Goal: Obtain resource: Download file/media

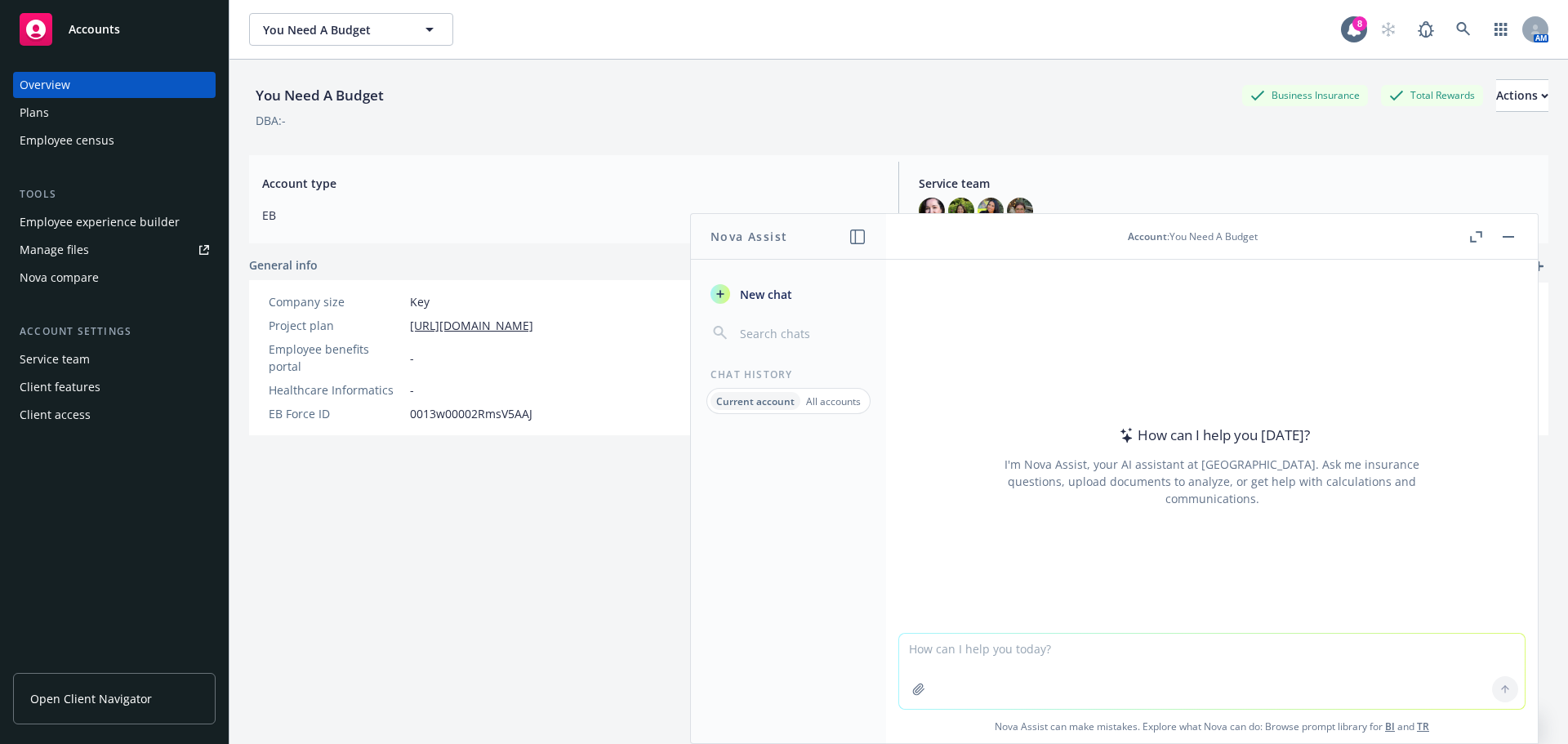
type textarea "im looking for a ocver page for an oepresentation for alcal, electrical distrub…"
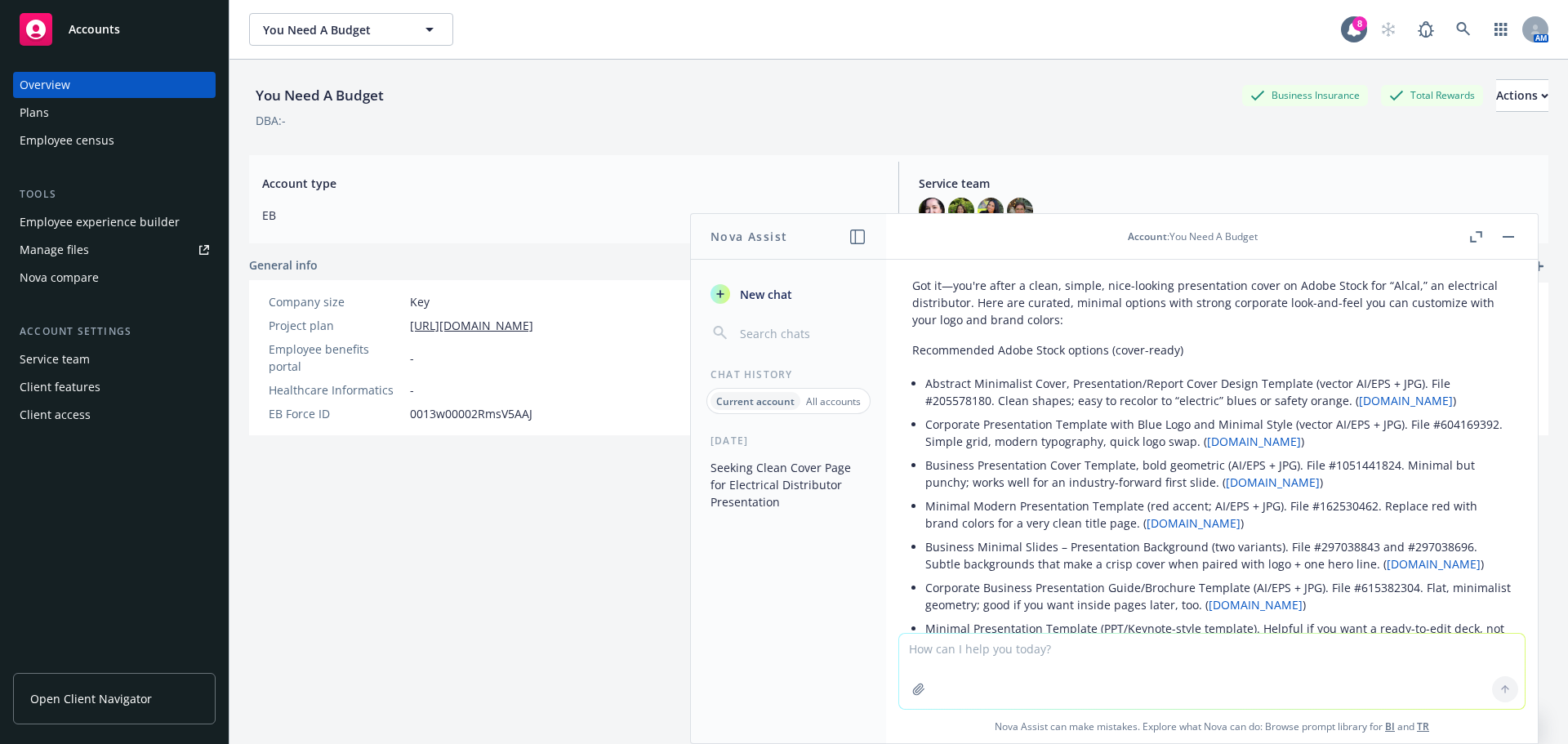
scroll to position [151, 0]
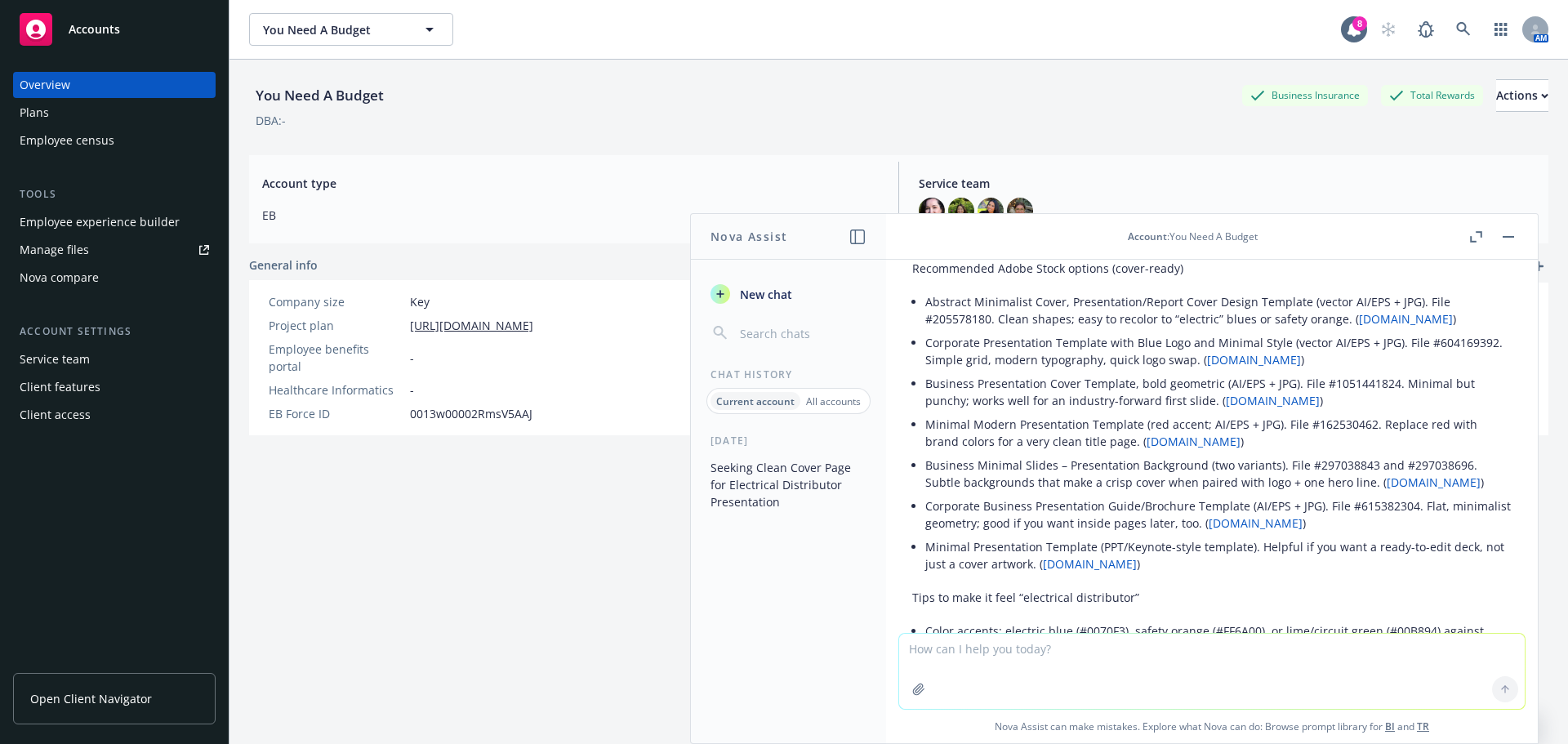
click at [1098, 562] on link "[DOMAIN_NAME]" at bounding box center [1090, 564] width 94 height 16
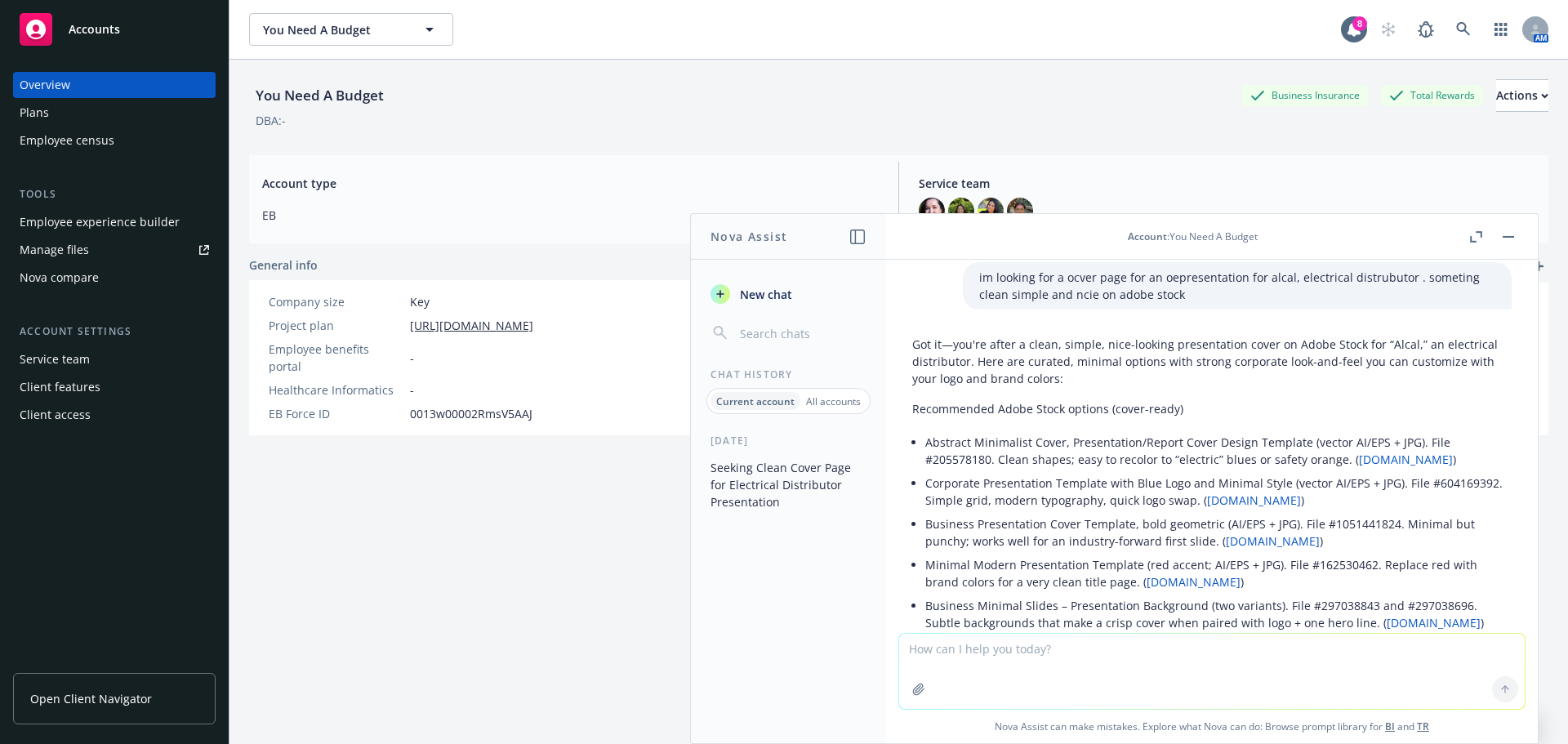
scroll to position [0, 0]
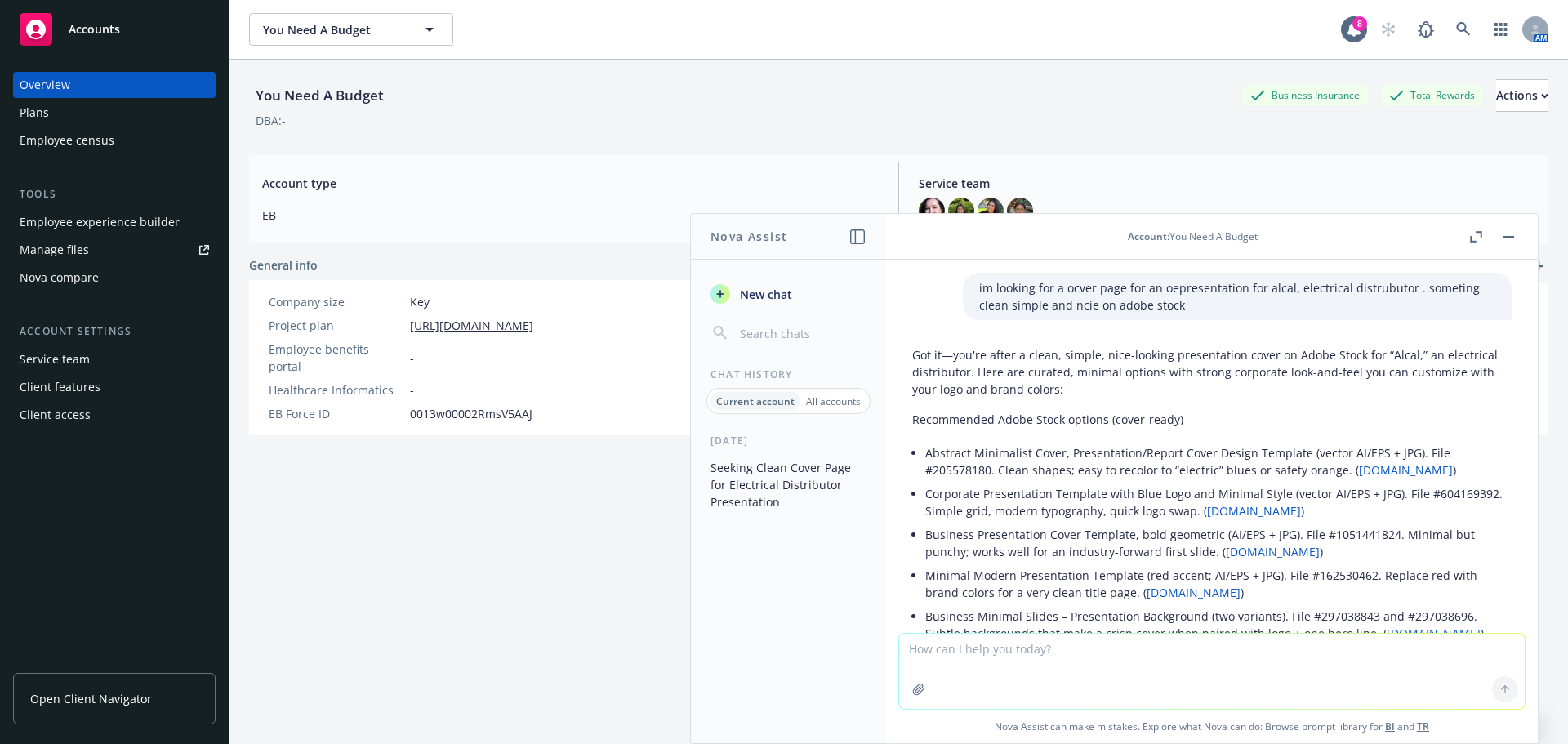
click at [1245, 670] on textarea at bounding box center [1212, 670] width 625 height 75
type textarea "BUT ELECTRICAL DISTUBOTR COMPANY"
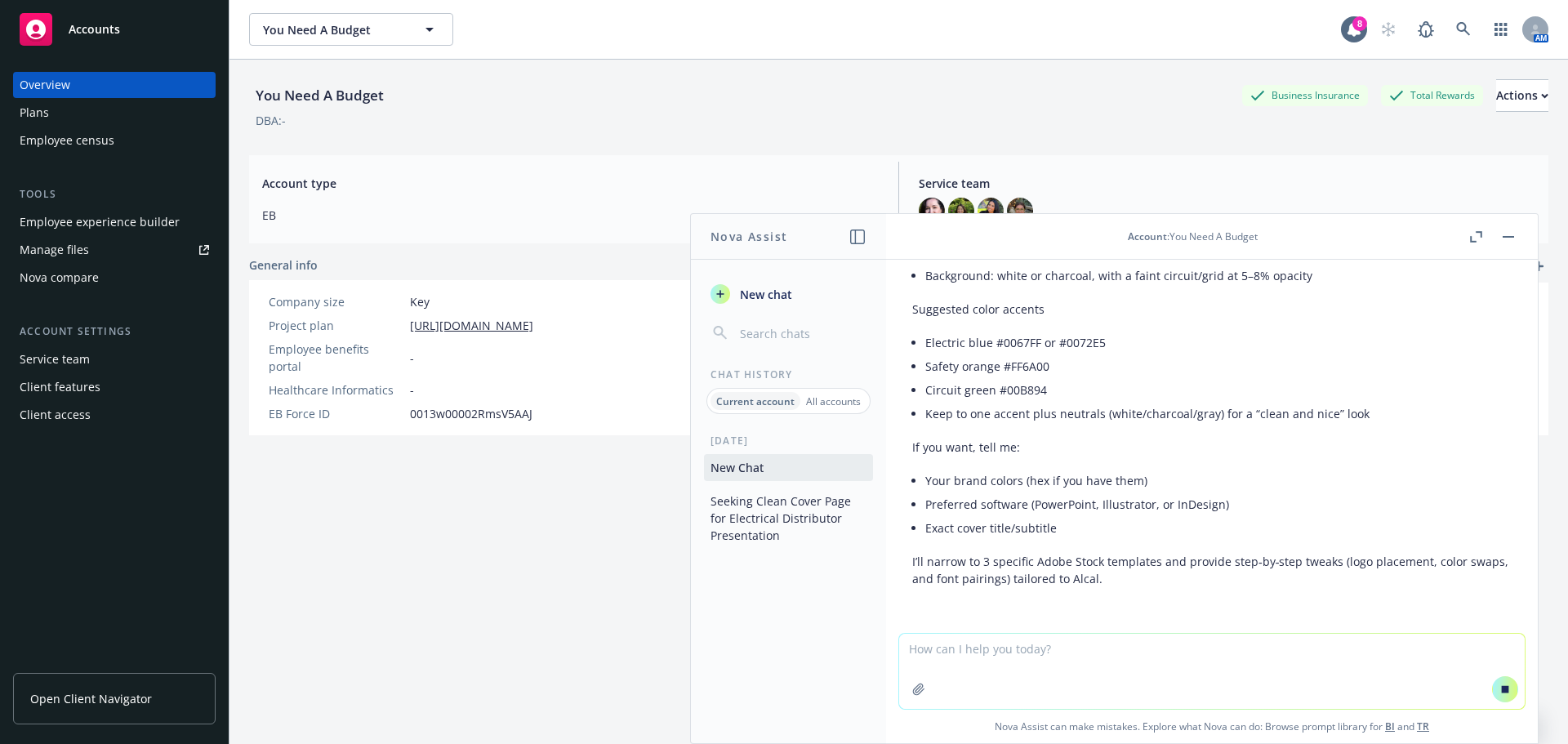
scroll to position [1686, 0]
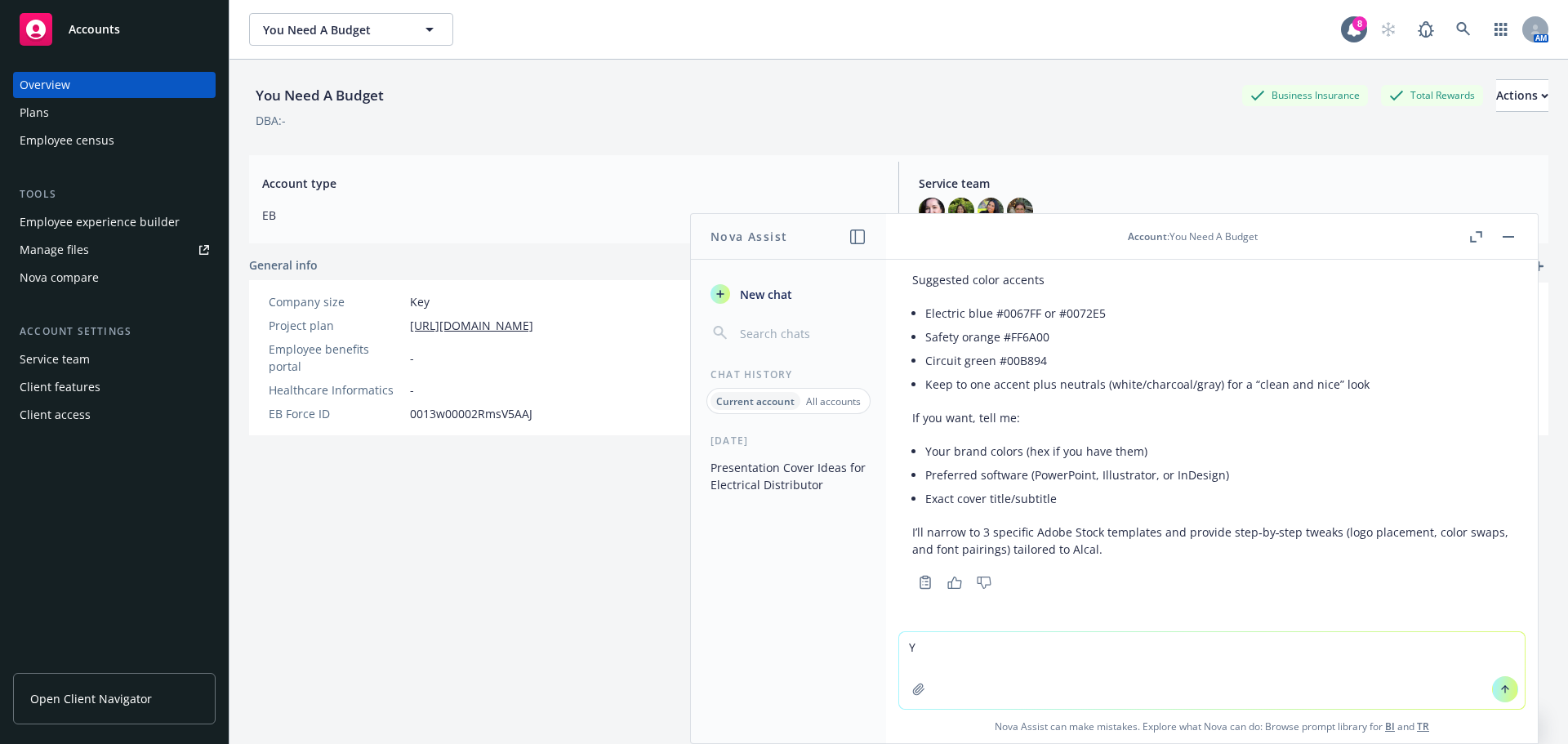
type textarea "YS"
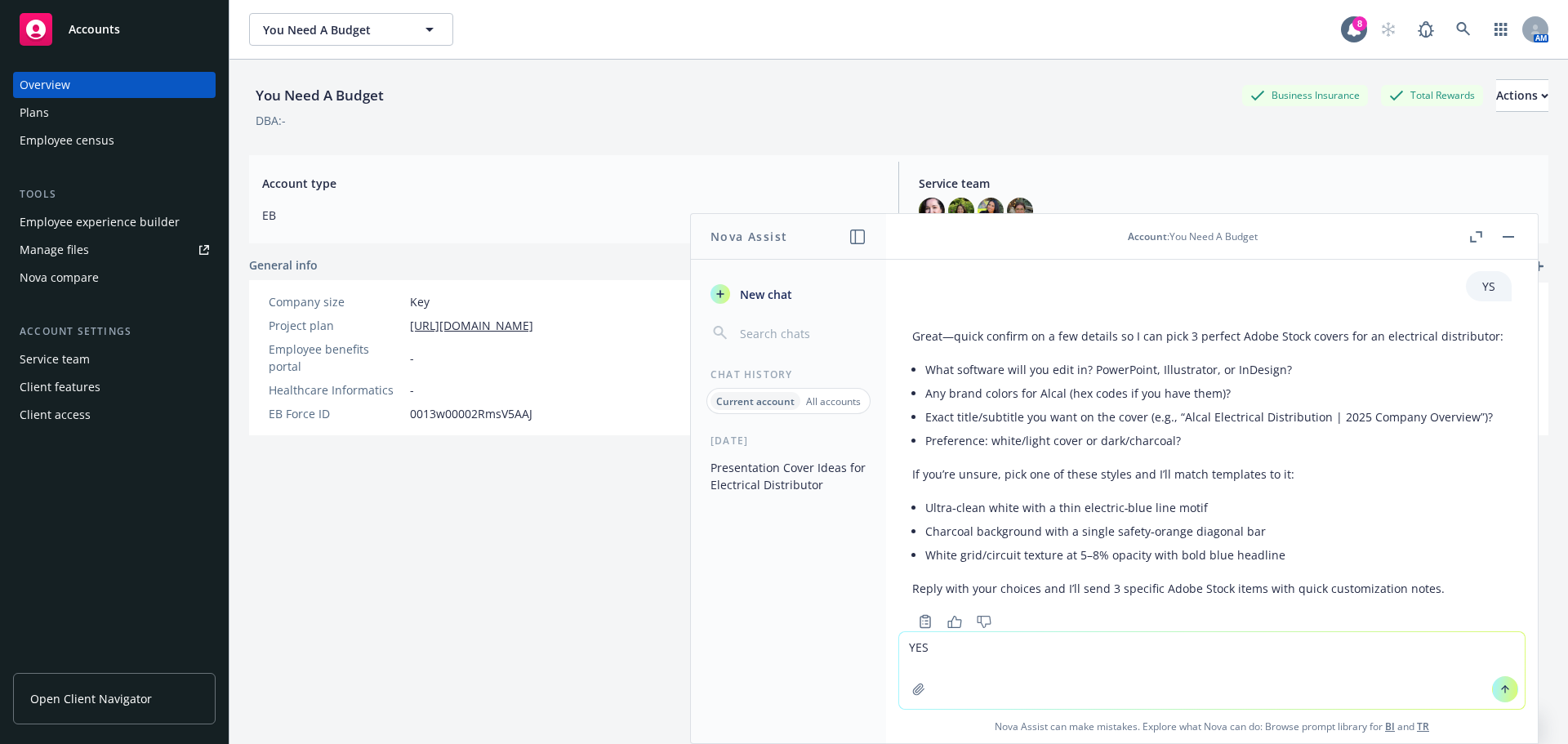
scroll to position [1987, 0]
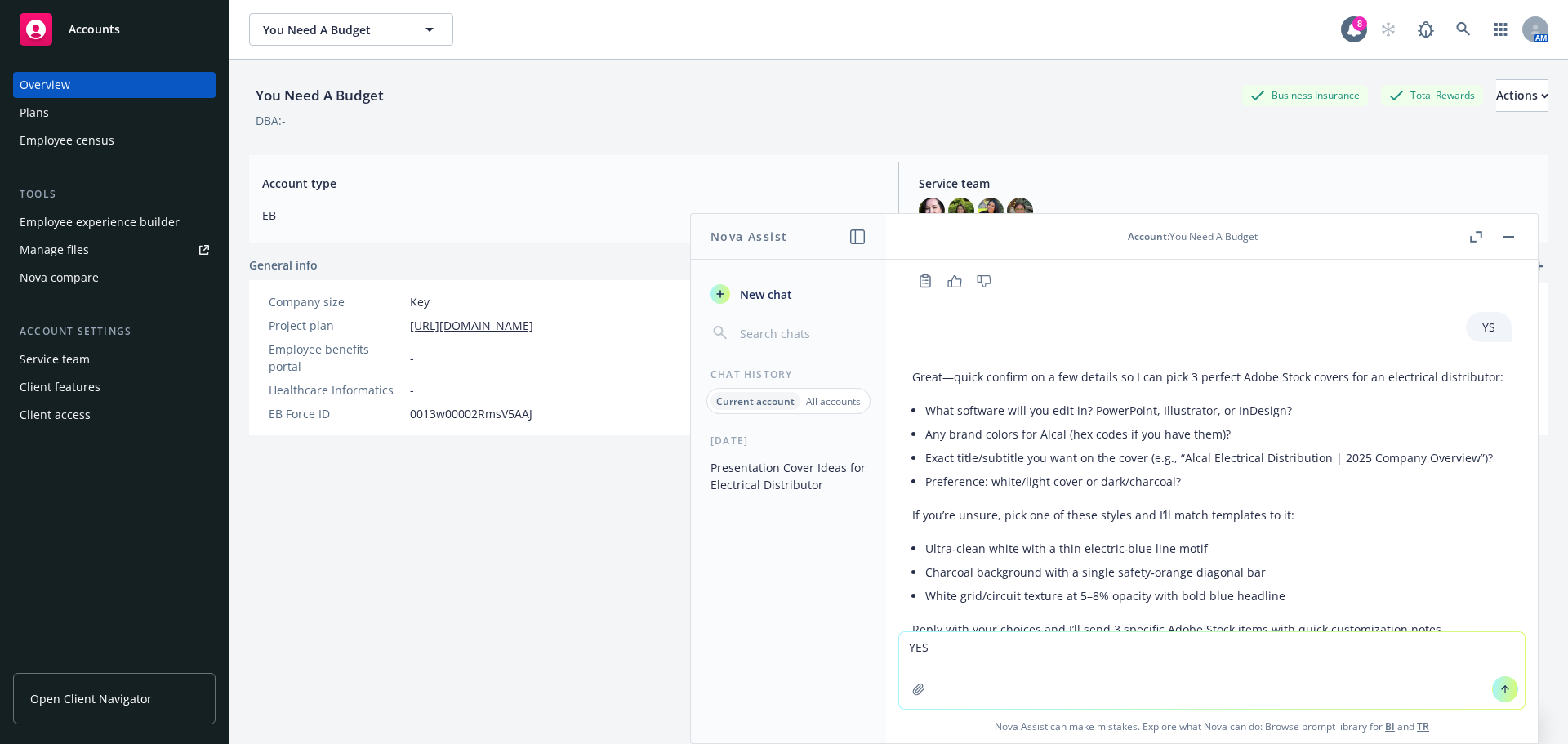
click at [1085, 662] on textarea "YES" at bounding box center [1212, 670] width 625 height 77
drag, startPoint x: 942, startPoint y: 642, endPoint x: 811, endPoint y: 634, distance: 131.2
click at [885, 634] on div "Nova Assist New chat Chat History Current account All accounts [DATE] Presentat…" at bounding box center [1211, 478] width 653 height 531
type textarea "PPT"
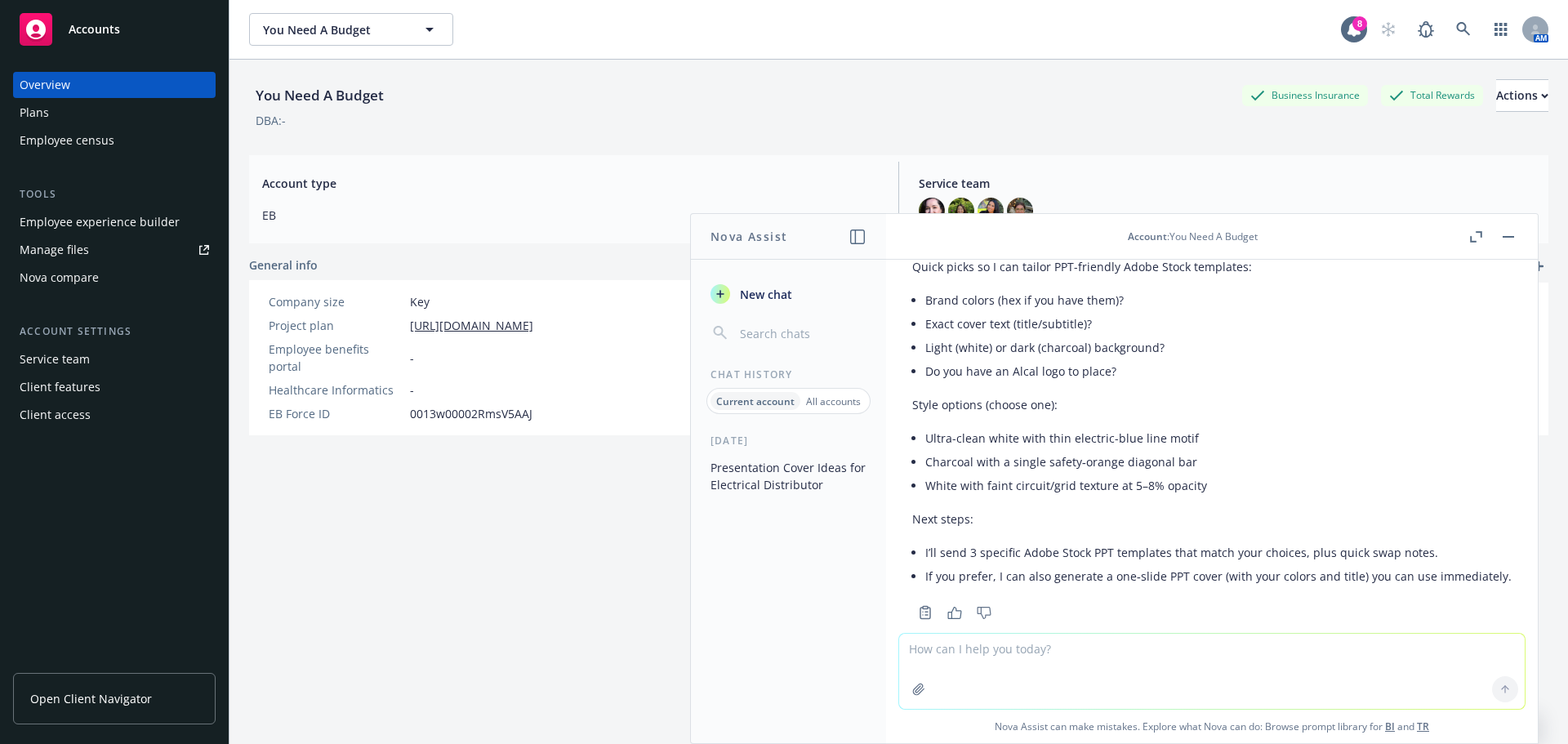
scroll to position [2556, 0]
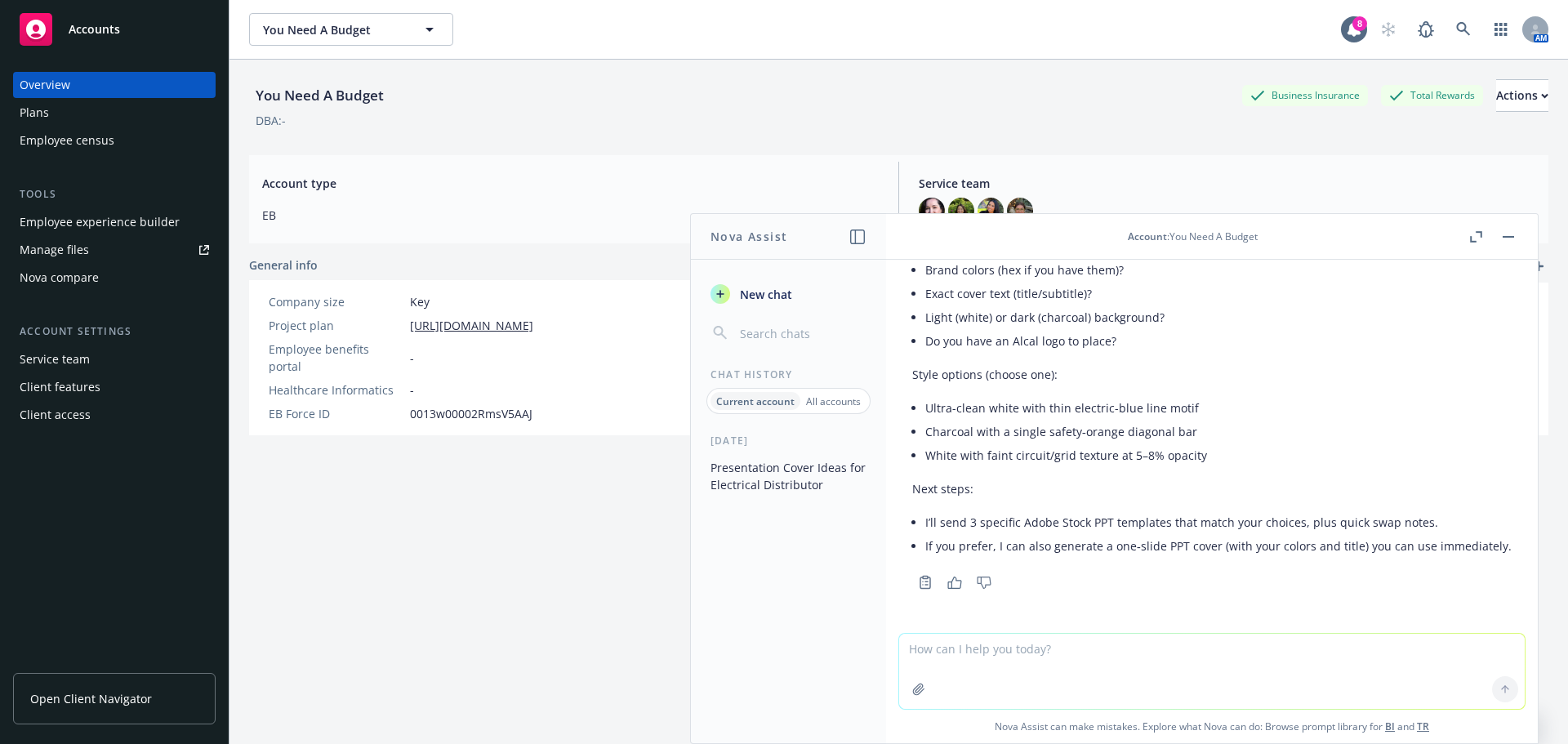
click at [1046, 672] on textarea at bounding box center [1212, 670] width 625 height 75
type textarea "yes"
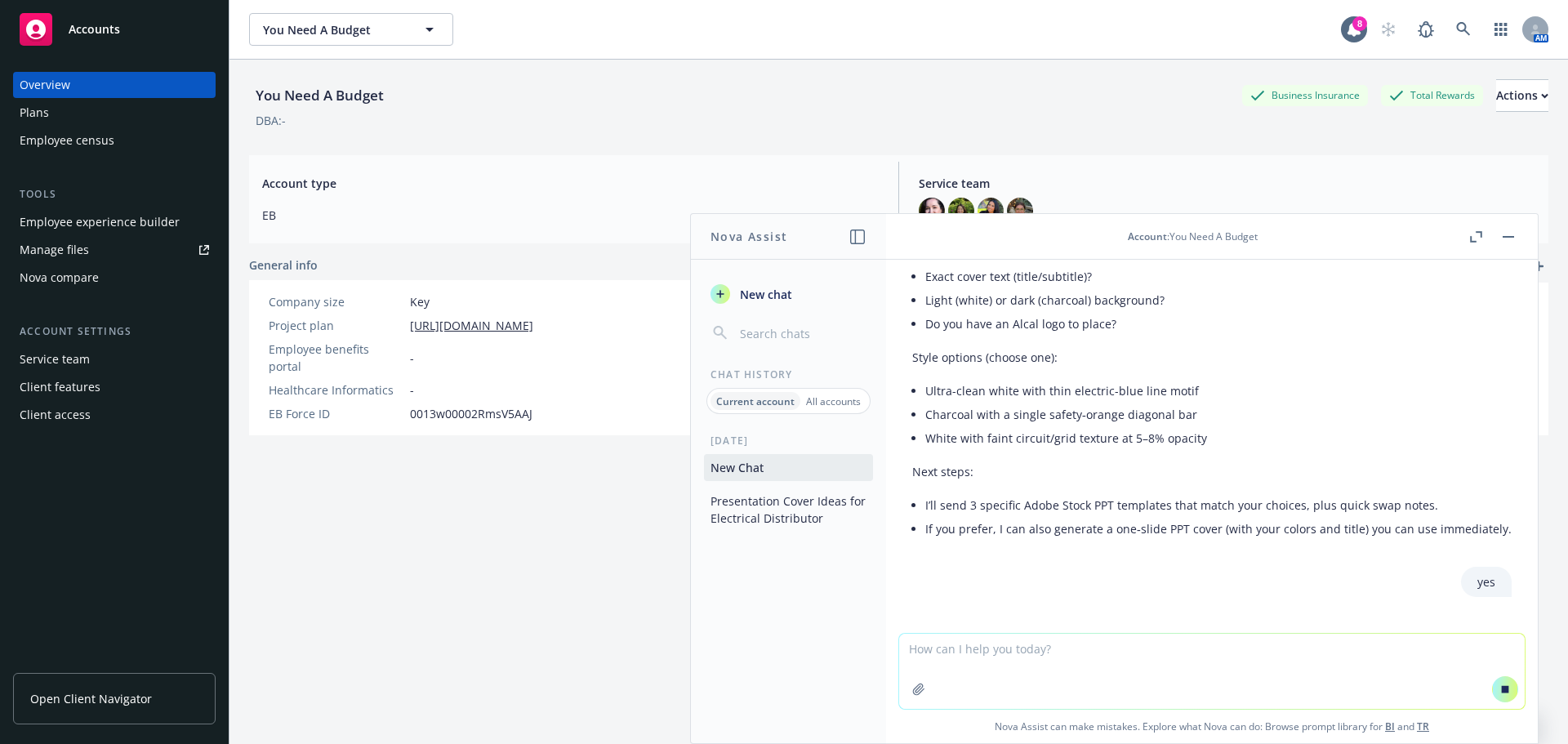
scroll to position [2534, 0]
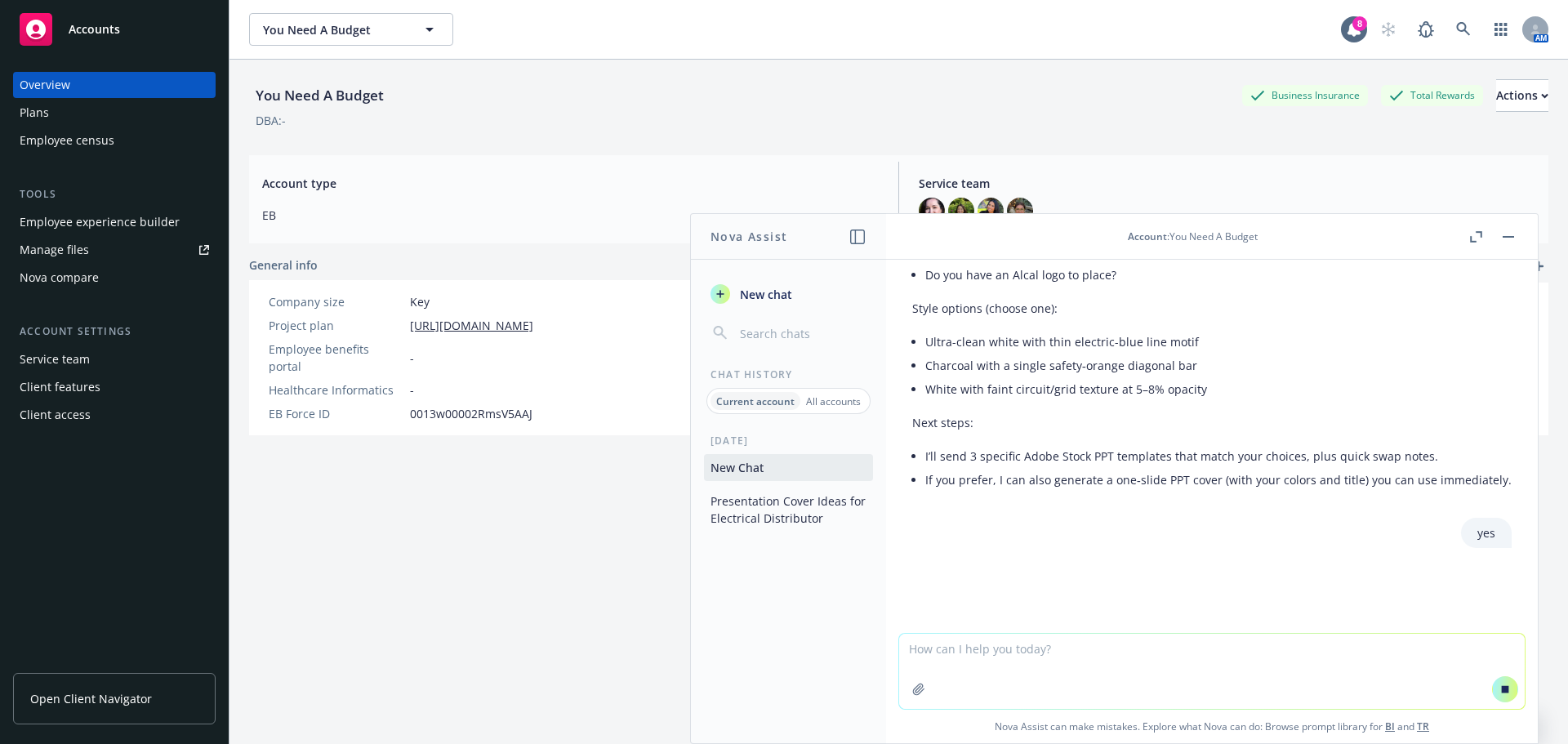
click at [953, 658] on textarea at bounding box center [1212, 670] width 625 height 75
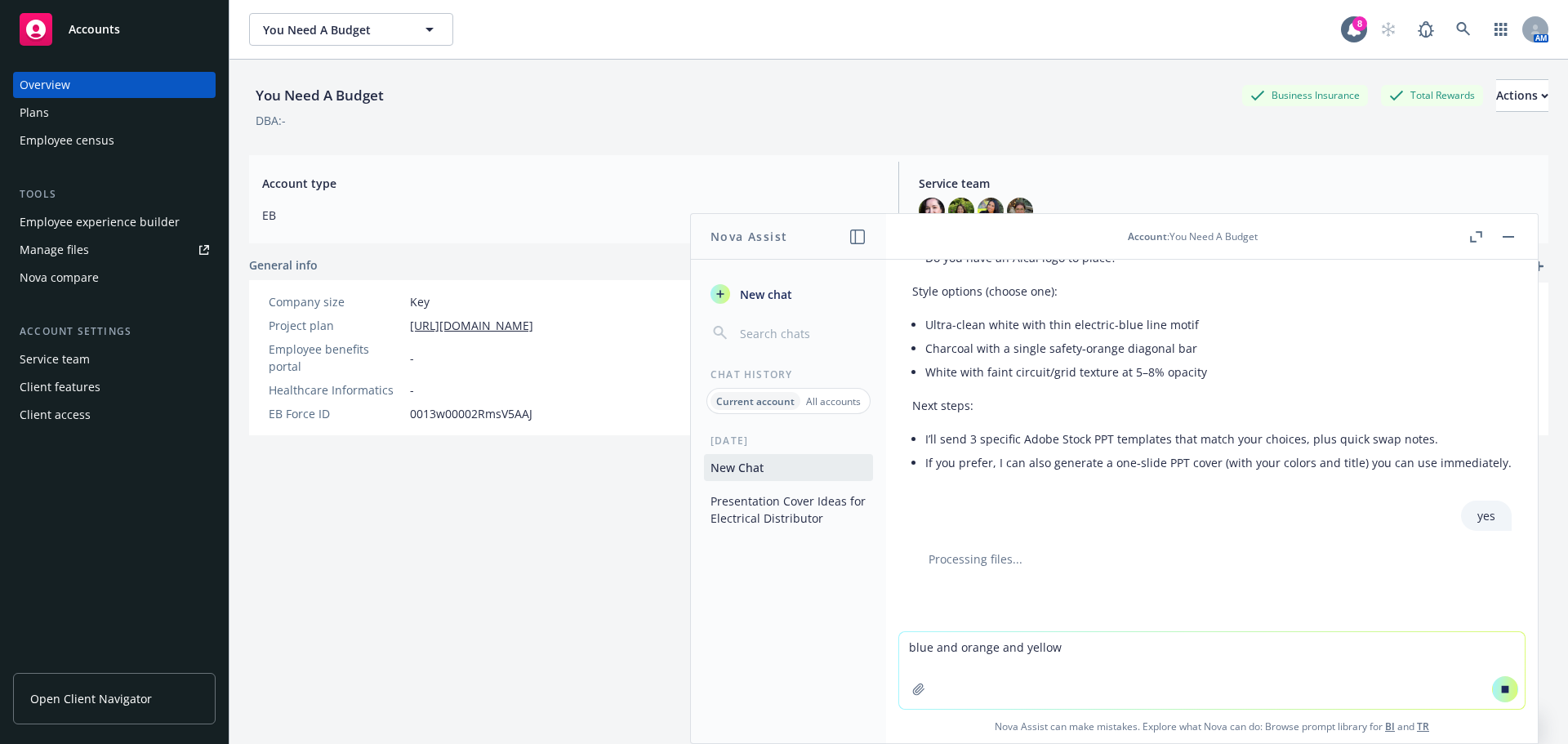
scroll to position [2553, 0]
type textarea "blue and orange and yellow"
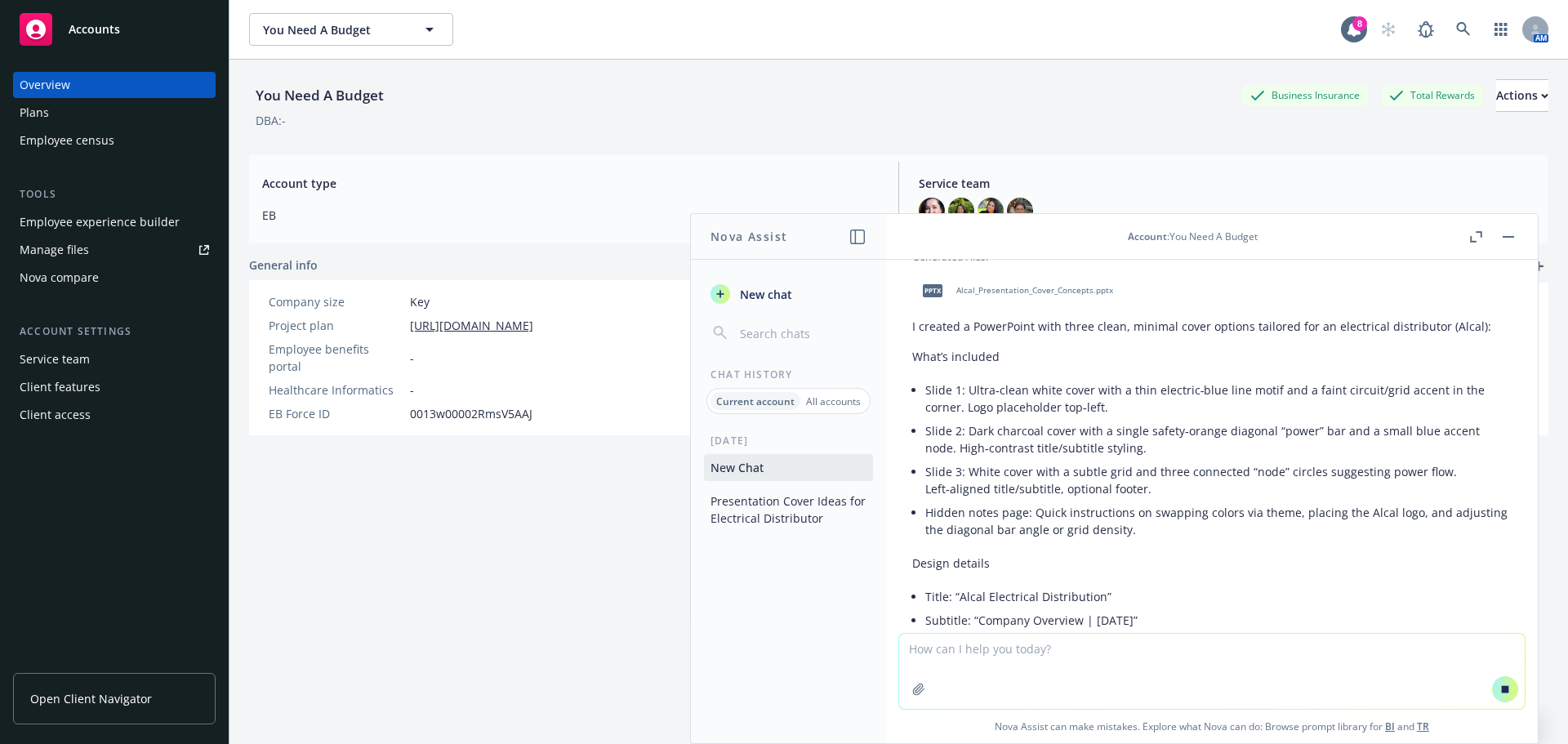
scroll to position [2794, 0]
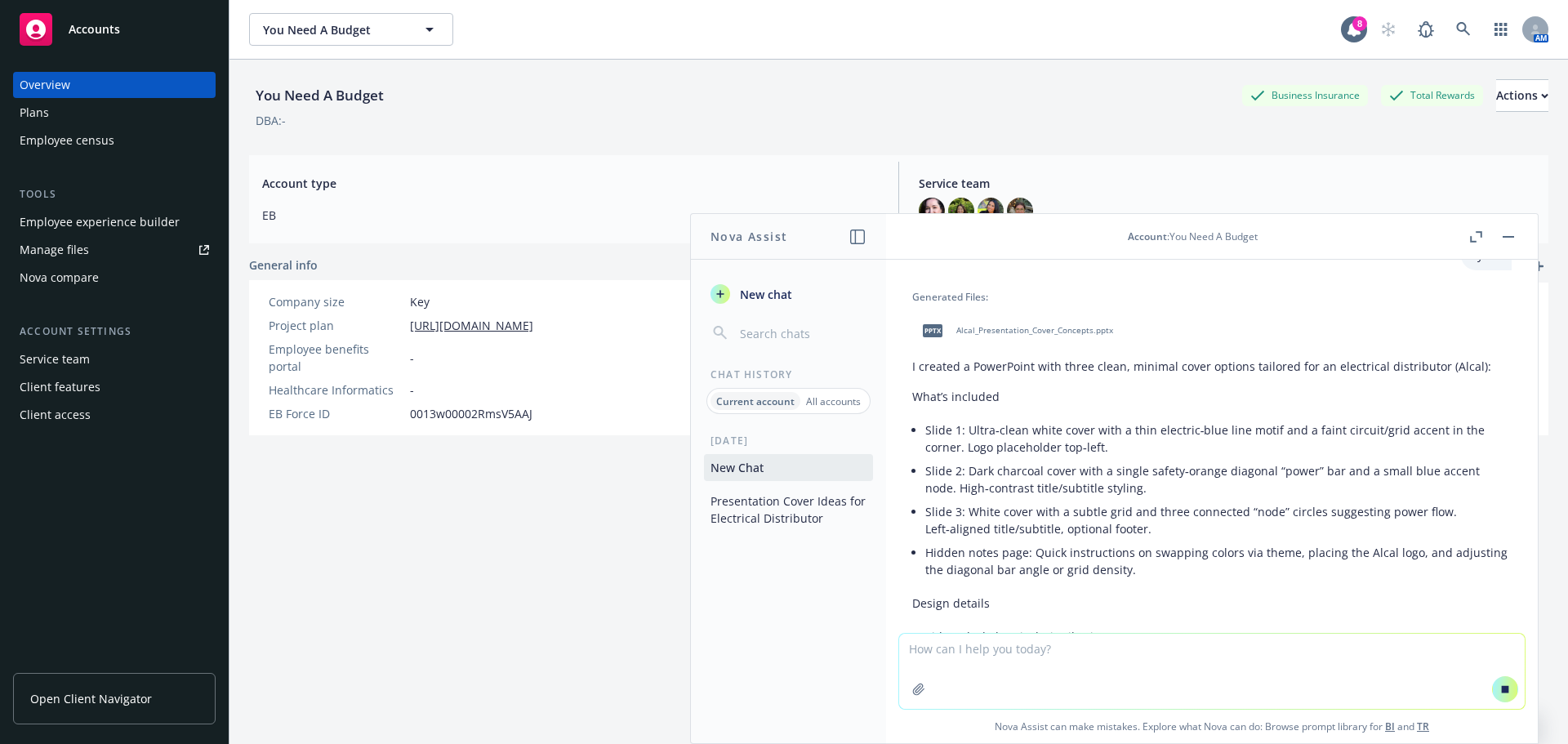
click at [957, 336] on span "Alcal_Presentation_Cover_Concepts.pptx" at bounding box center [1034, 330] width 157 height 11
drag, startPoint x: 1152, startPoint y: 113, endPoint x: 1136, endPoint y: 125, distance: 20.0
click at [1151, 116] on div "DBA: -" at bounding box center [898, 120] width 1299 height 17
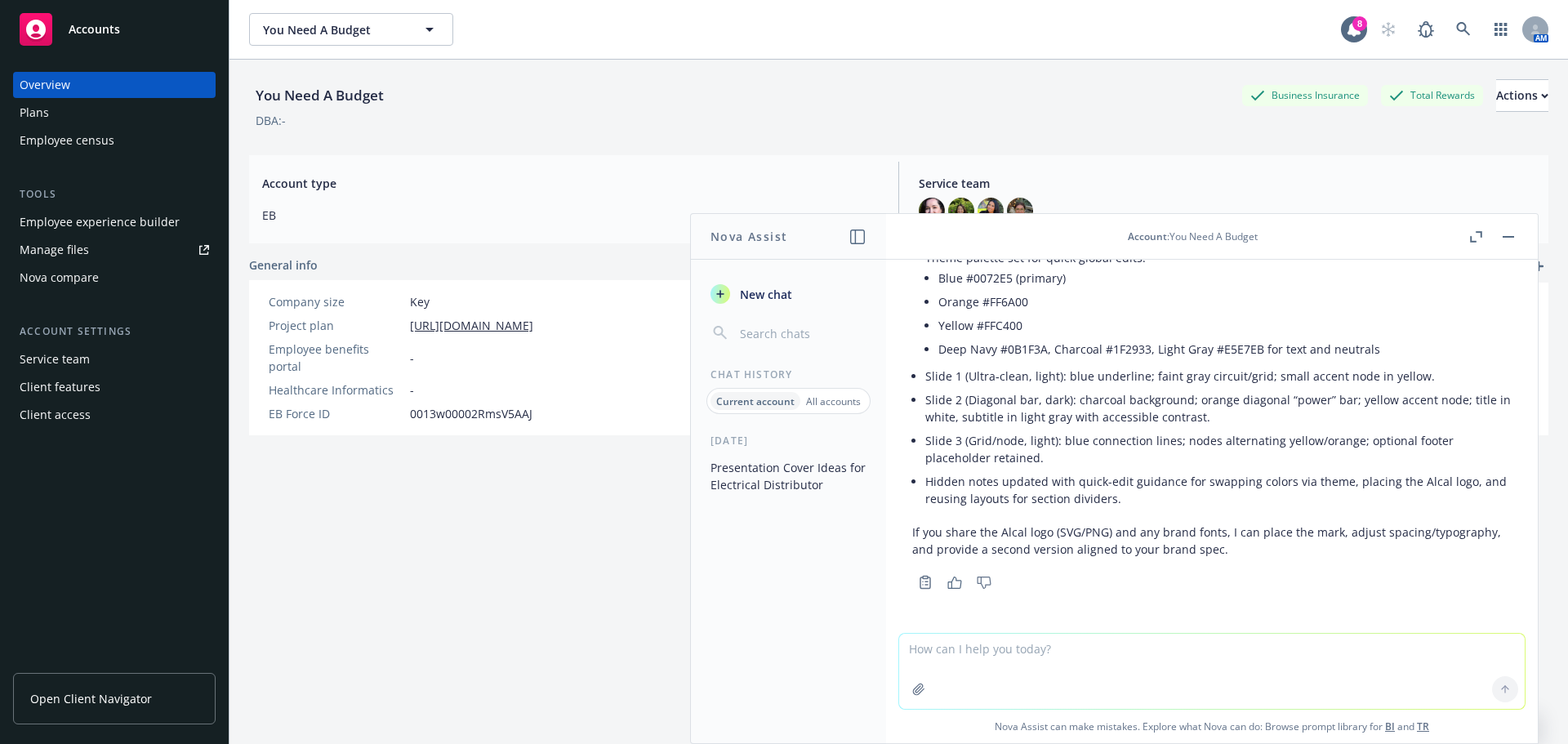
scroll to position [3717, 0]
